Goal: Navigation & Orientation: Find specific page/section

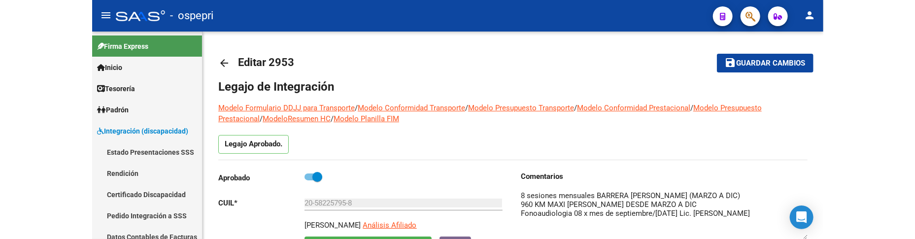
scroll to position [109, 0]
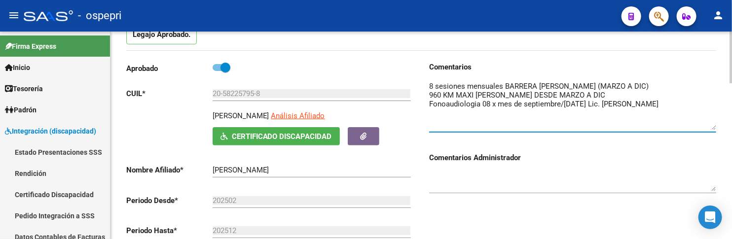
click at [572, 95] on textarea at bounding box center [572, 105] width 287 height 49
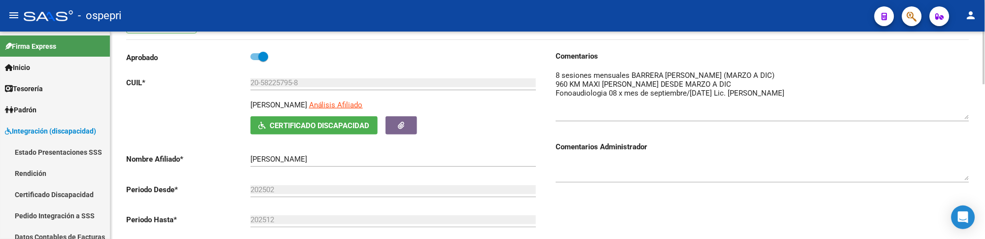
click at [731, 89] on div at bounding box center [984, 86] width 2 height 53
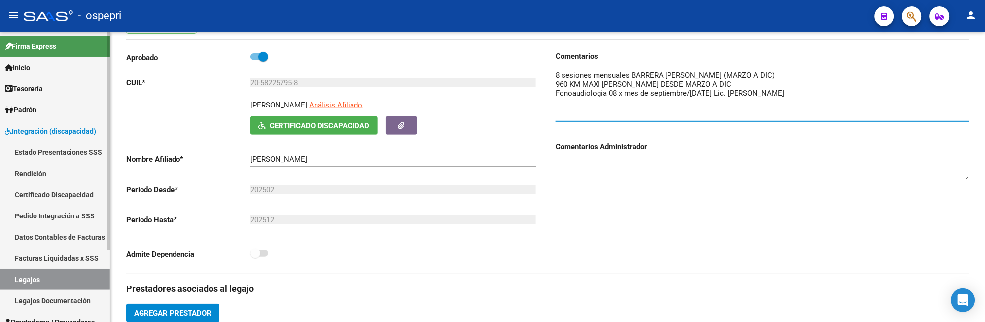
click at [48, 239] on link "Legajos" at bounding box center [55, 279] width 110 height 21
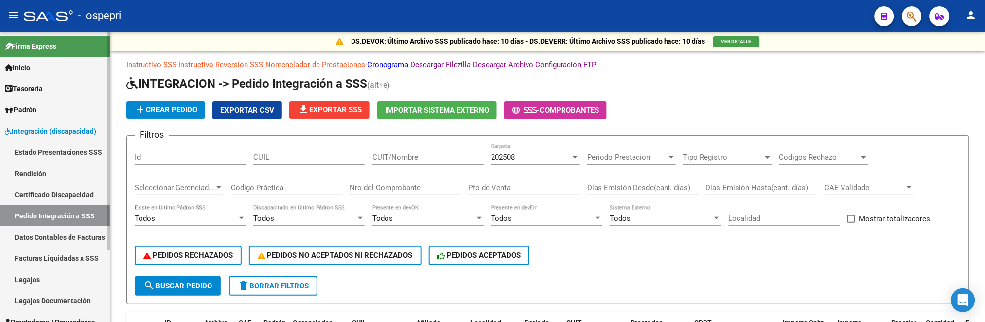
click at [60, 129] on span "Integración (discapacidad)" at bounding box center [50, 131] width 91 height 11
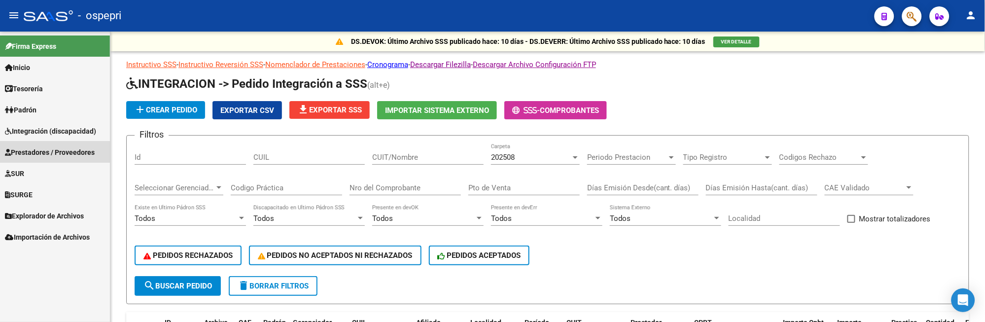
click at [63, 150] on span "Prestadores / Proveedores" at bounding box center [50, 152] width 90 height 11
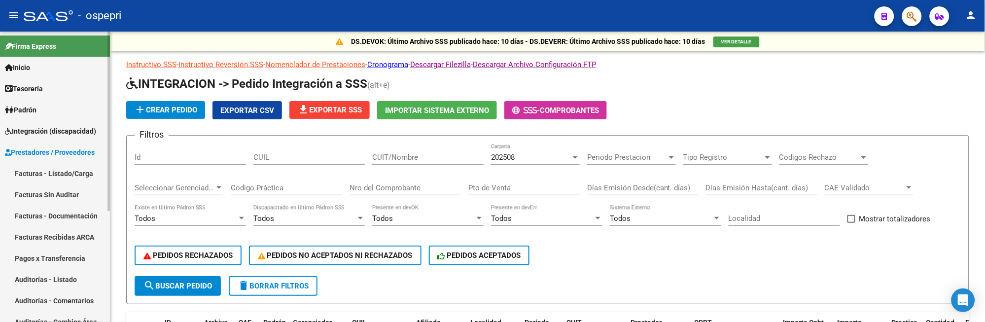
click at [60, 172] on link "Facturas - Listado/Carga" at bounding box center [55, 173] width 110 height 21
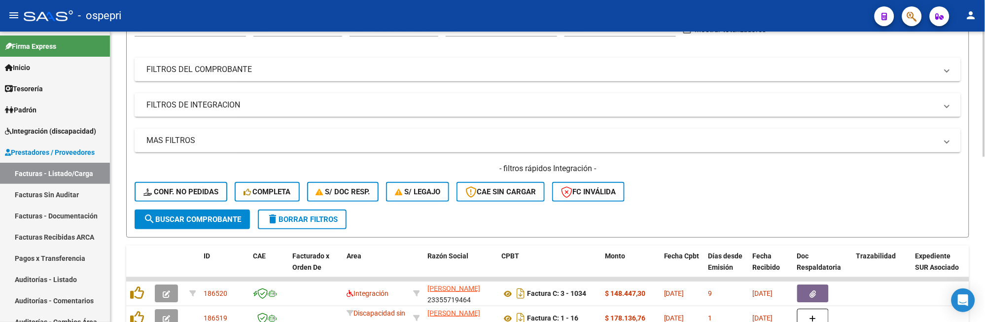
scroll to position [164, 0]
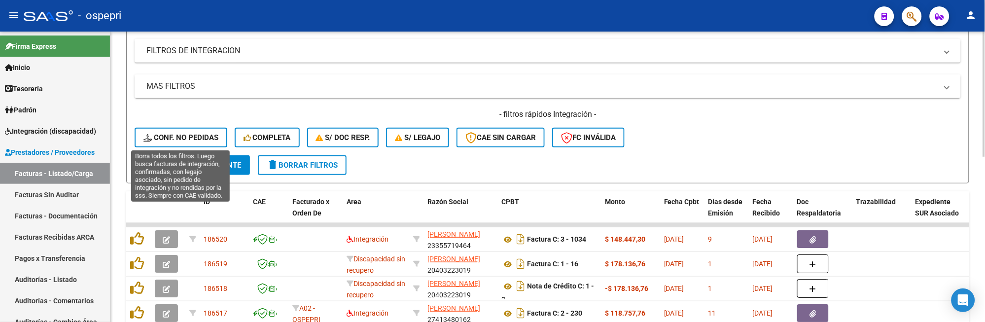
click at [195, 139] on span "Conf. no pedidas" at bounding box center [180, 137] width 75 height 9
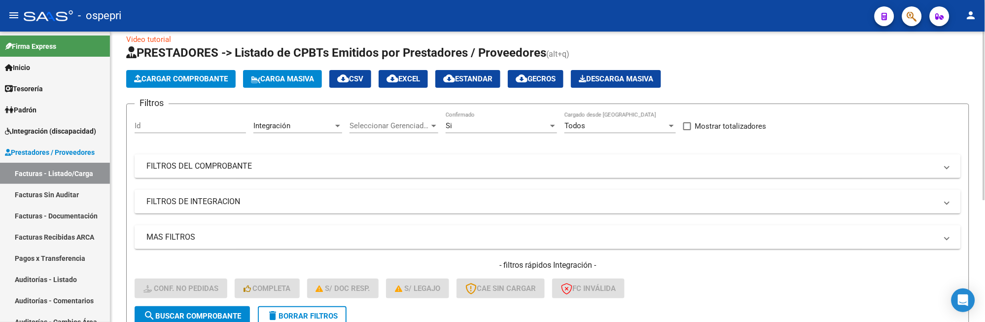
scroll to position [0, 0]
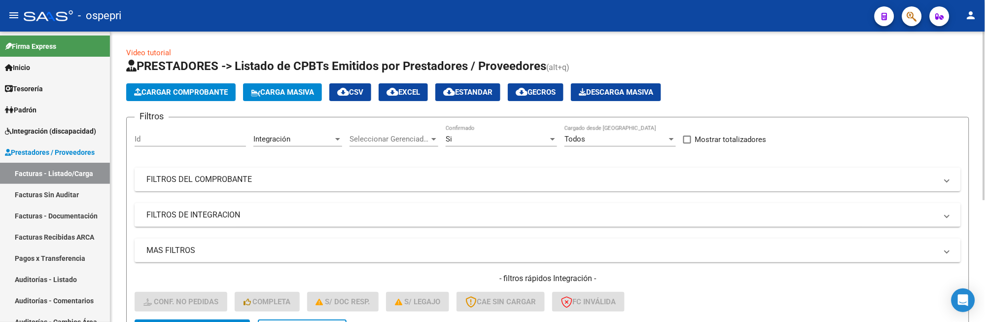
click at [755, 179] on mat-panel-title "FILTROS DEL COMPROBANTE" at bounding box center [541, 179] width 791 height 11
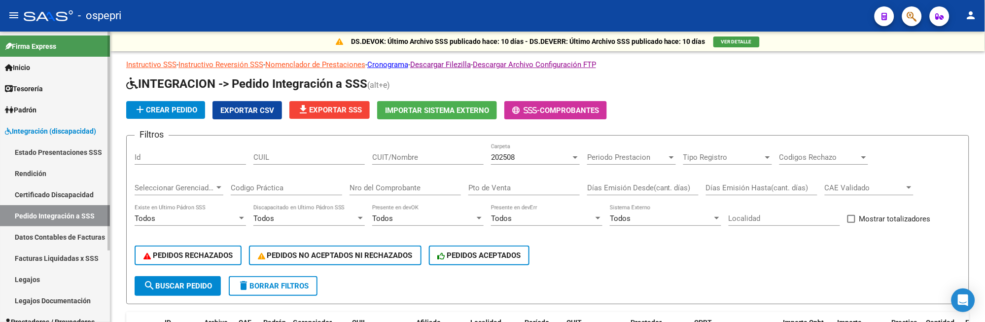
click at [65, 216] on link "Pedido Integración a SSS" at bounding box center [55, 215] width 110 height 21
